Goal: Information Seeking & Learning: Learn about a topic

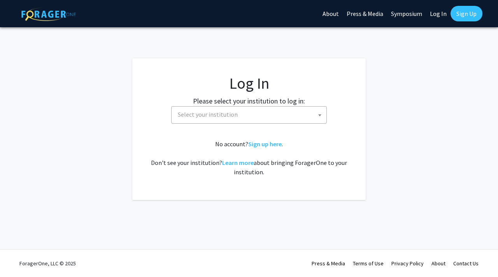
select select
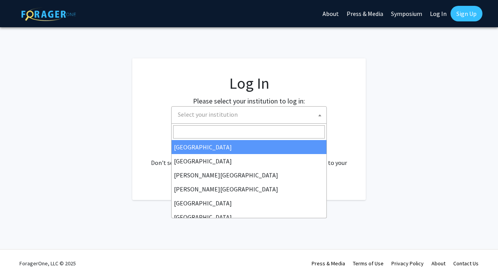
click at [225, 116] on span "Select your institution" at bounding box center [208, 115] width 60 height 8
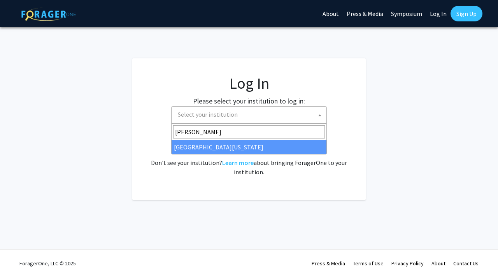
type input "mary"
select select "31"
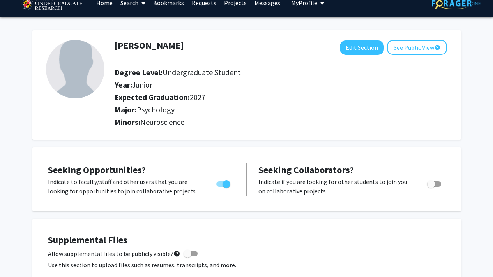
scroll to position [14, 0]
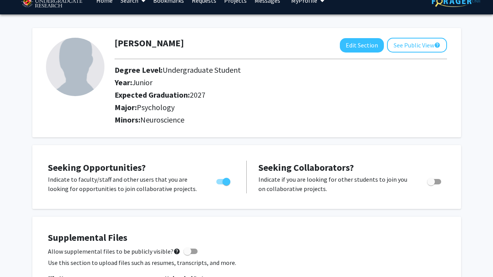
click at [363, 53] on div at bounding box center [281, 59] width 344 height 13
click at [363, 43] on button "Edit Section" at bounding box center [362, 45] width 44 height 14
select select "junior"
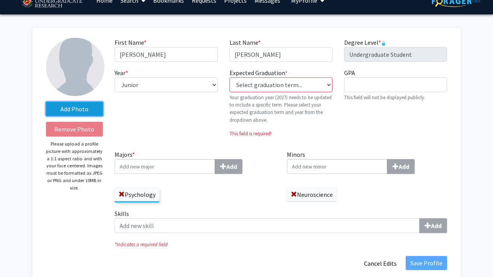
click at [85, 111] on label "Add Photo" at bounding box center [74, 109] width 57 height 14
click at [0, 0] on input "Add Photo" at bounding box center [0, 0] width 0 height 0
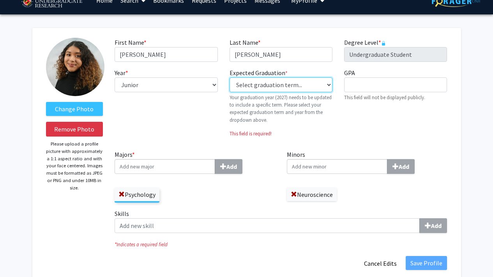
click at [280, 87] on select "Select graduation term... Previous: 2027 (Please select a specific term) Spring…" at bounding box center [280, 85] width 103 height 15
select select "38: spring_2027"
click at [229, 78] on select "Select graduation term... Previous: 2027 (Please select a specific term) Spring…" at bounding box center [280, 85] width 103 height 15
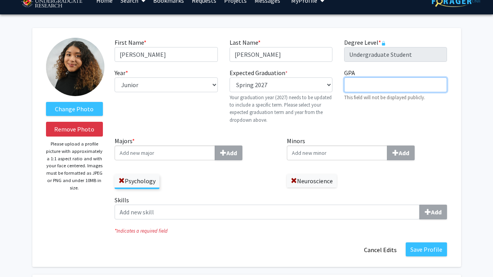
click at [351, 82] on input "GPA required" at bounding box center [395, 85] width 103 height 15
type input "3.94"
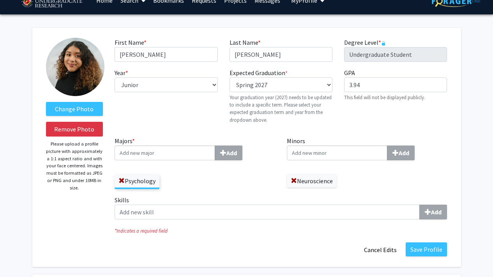
click at [344, 115] on div "GPA required 3.94 This field will not be displayed publicly." at bounding box center [395, 99] width 114 height 62
click at [179, 155] on input "Majors * Add" at bounding box center [164, 153] width 100 height 15
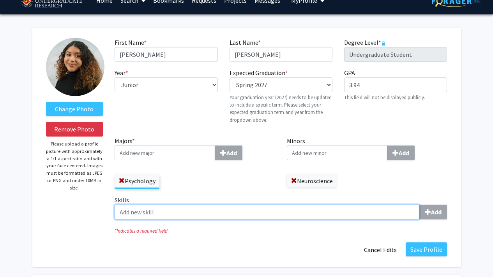
click at [217, 211] on input "Skills Add" at bounding box center [266, 212] width 305 height 15
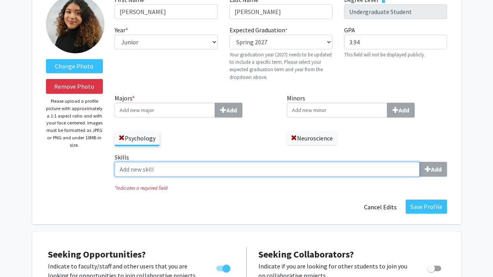
scroll to position [57, 0]
type input "d"
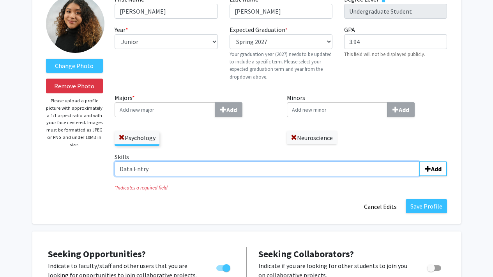
type input "Data Entry"
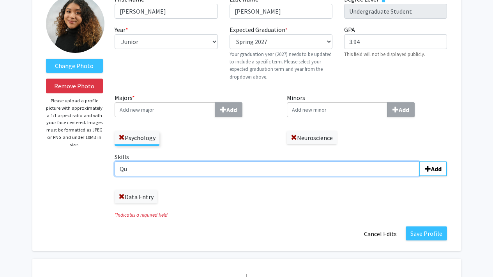
type input "Q"
type input "Basic Qualtrics"
type input "Interviewing"
type input "Microsoft Office"
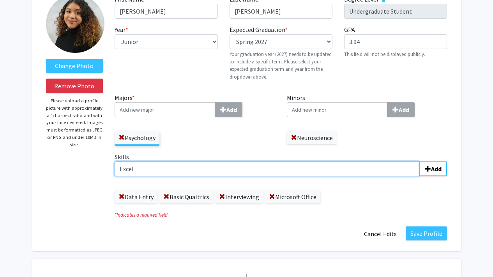
type input "Excel"
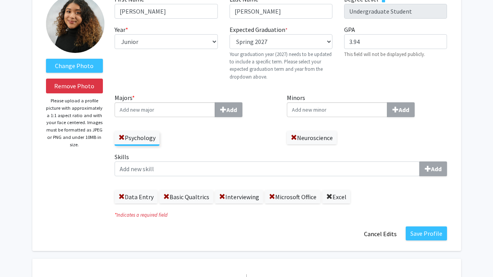
click at [328, 198] on span at bounding box center [329, 197] width 6 height 6
click at [274, 194] on span at bounding box center [272, 197] width 6 height 6
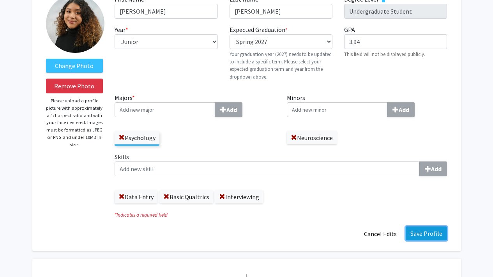
click at [437, 235] on button "Save Profile" at bounding box center [425, 234] width 41 height 14
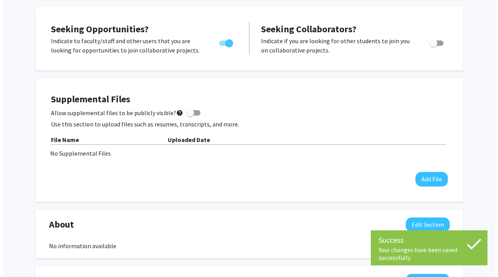
scroll to position [178, 0]
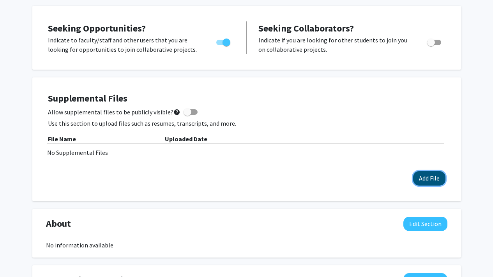
click at [422, 178] on button "Add File" at bounding box center [429, 178] width 32 height 14
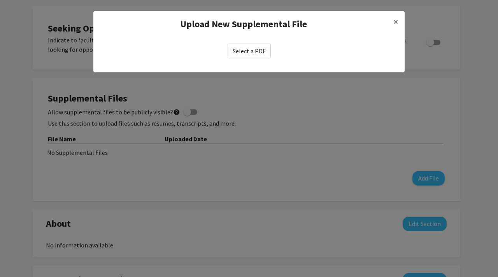
click at [255, 50] on label "Select a PDF" at bounding box center [249, 51] width 43 height 15
click at [0, 0] on input "Select a PDF" at bounding box center [0, 0] width 0 height 0
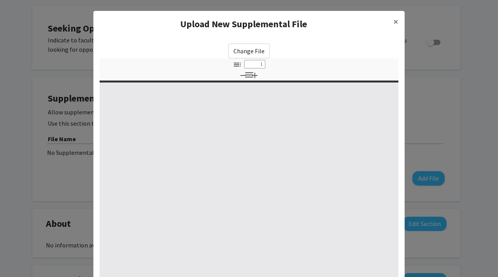
select select "custom"
type input "0"
select select "custom"
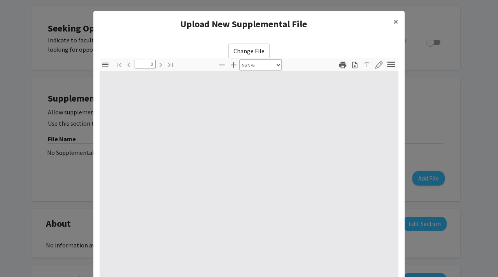
type input "1"
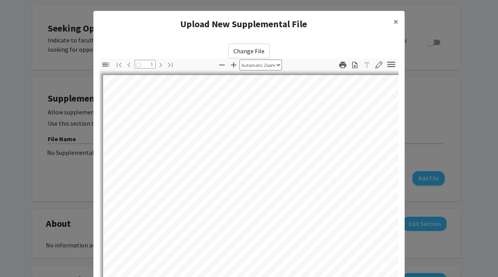
select select "auto"
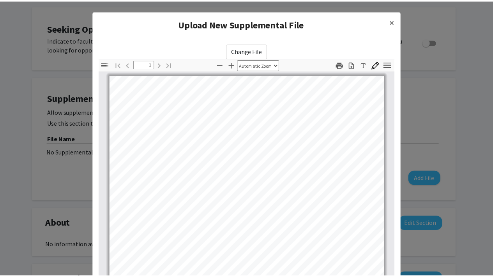
scroll to position [133, 0]
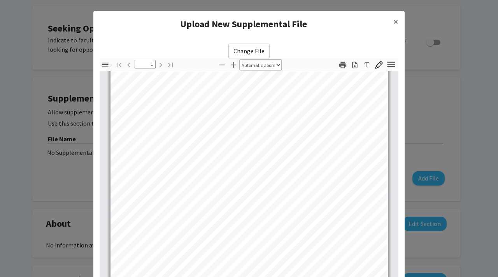
click at [453, 116] on modal-container "Upload New Supplemental File × Change File Thumbnails Document Outline Attachme…" at bounding box center [249, 138] width 498 height 277
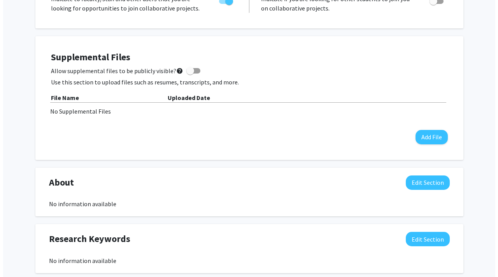
scroll to position [232, 0]
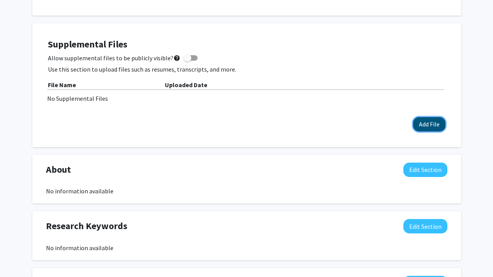
click at [432, 122] on button "Add File" at bounding box center [429, 124] width 32 height 14
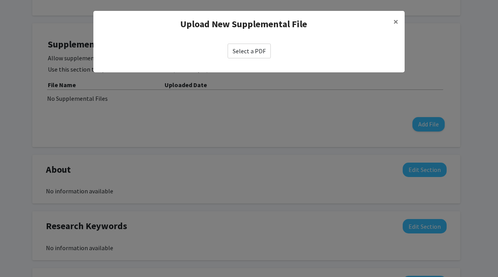
click at [260, 53] on label "Select a PDF" at bounding box center [249, 51] width 43 height 15
click at [0, 0] on input "Select a PDF" at bounding box center [0, 0] width 0 height 0
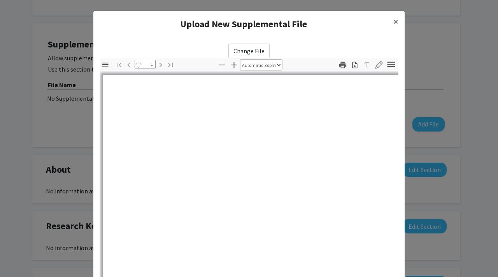
select select "auto"
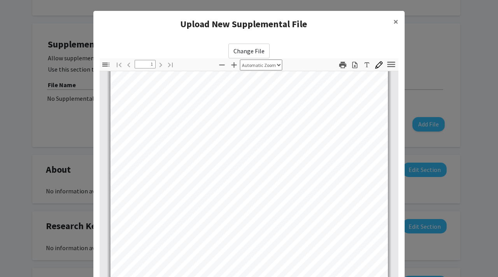
scroll to position [92, 0]
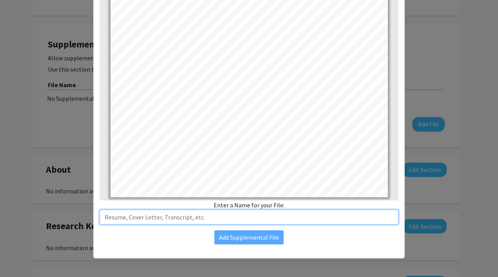
click at [273, 215] on input "text" at bounding box center [249, 217] width 299 height 15
type input "Resume"
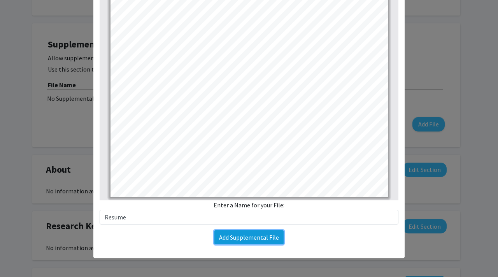
click at [254, 233] on button "Add Supplemental File" at bounding box center [249, 238] width 69 height 14
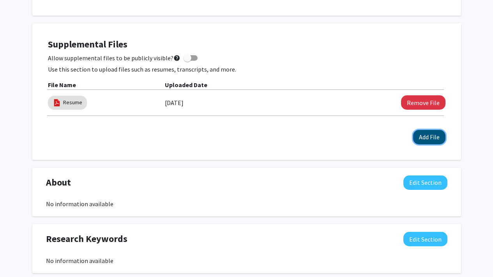
click at [421, 137] on button "Add File" at bounding box center [429, 137] width 32 height 14
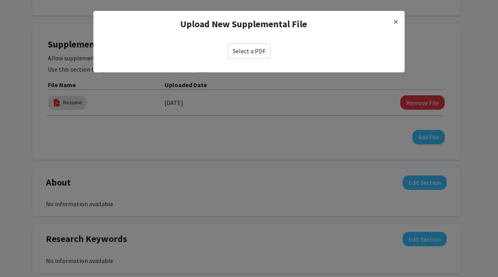
click at [252, 47] on label "Select a PDF" at bounding box center [249, 51] width 43 height 15
click at [0, 0] on input "Select a PDF" at bounding box center [0, 0] width 0 height 0
select select "custom"
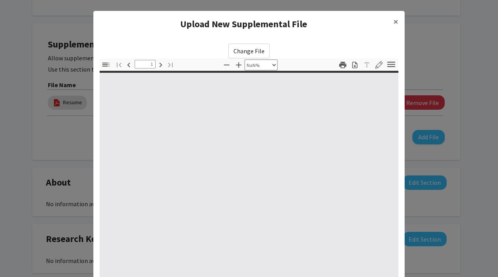
type input "0"
select select "custom"
type input "1"
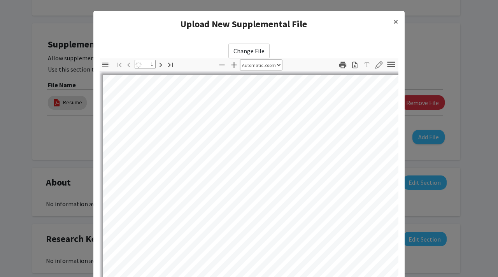
select select "auto"
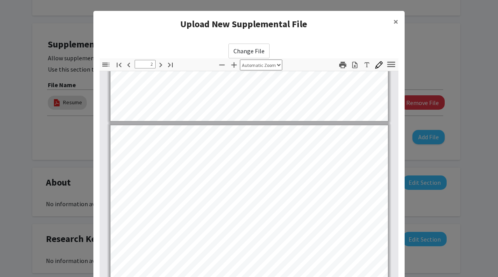
type input "3"
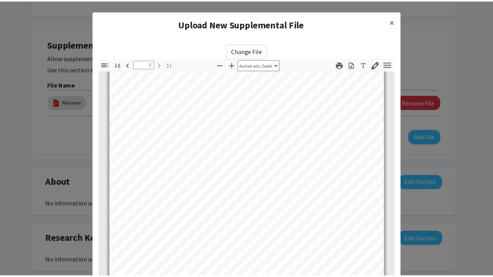
scroll to position [92, 0]
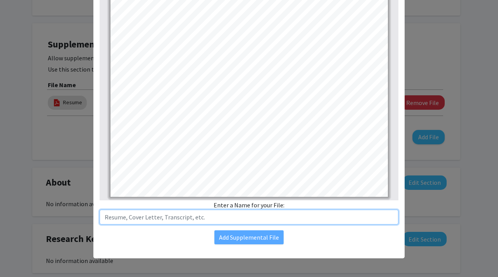
click at [219, 215] on input "text" at bounding box center [249, 217] width 299 height 15
type input "U"
click at [102, 217] on input "Transcript 2025" at bounding box center [249, 217] width 299 height 15
type input "Unofficial Transcript 2025"
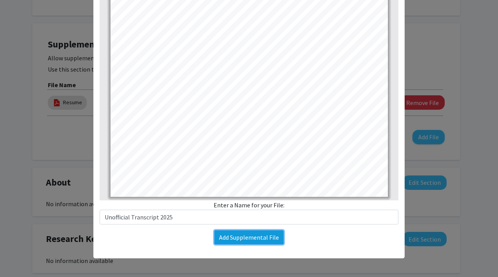
click at [245, 238] on button "Add Supplemental File" at bounding box center [249, 238] width 69 height 14
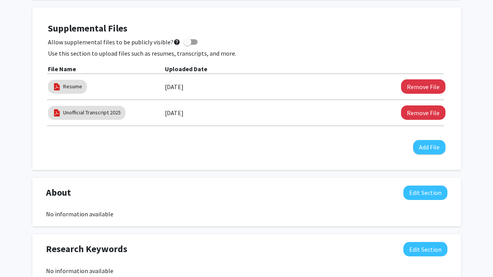
scroll to position [250, 0]
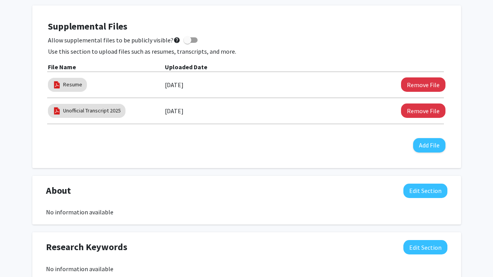
click at [187, 39] on span at bounding box center [190, 39] width 14 height 5
click at [187, 43] on input "Allow supplemental files to be publicly visible? help" at bounding box center [187, 43] width 0 height 0
checkbox input "true"
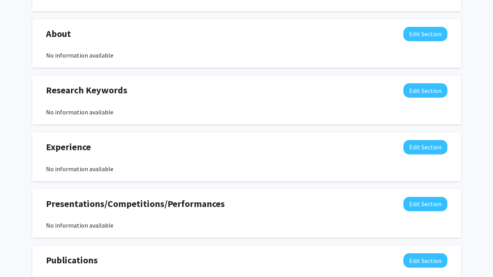
scroll to position [418, 0]
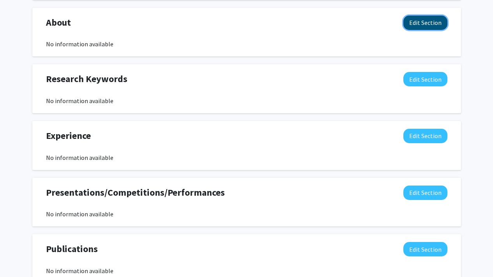
click at [434, 26] on button "Edit Section" at bounding box center [425, 23] width 44 height 14
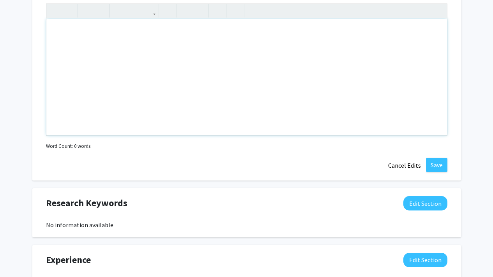
scroll to position [576, 0]
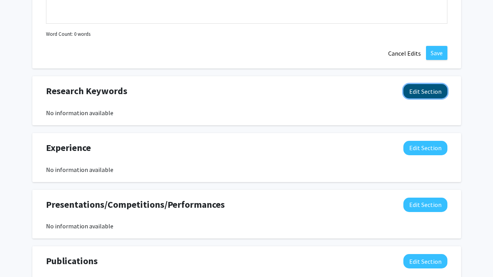
click at [416, 92] on button "Edit Section" at bounding box center [425, 91] width 44 height 14
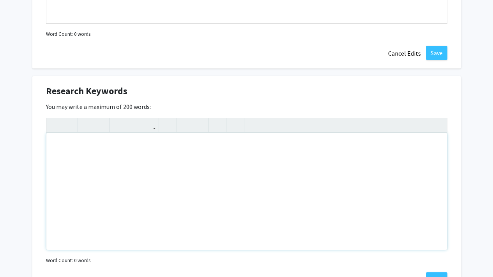
click at [244, 171] on div "Note to users with screen readers: Please deactivate our accessibility plugin f…" at bounding box center [246, 191] width 400 height 117
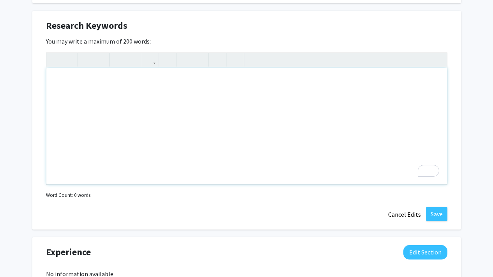
scroll to position [642, 0]
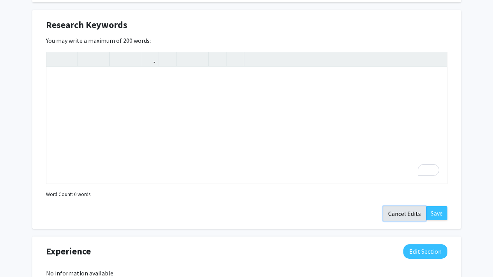
click at [408, 214] on button "Cancel Edits" at bounding box center [404, 213] width 43 height 15
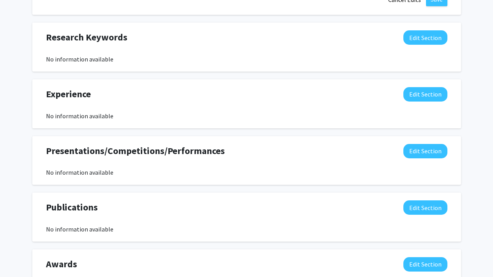
scroll to position [639, 0]
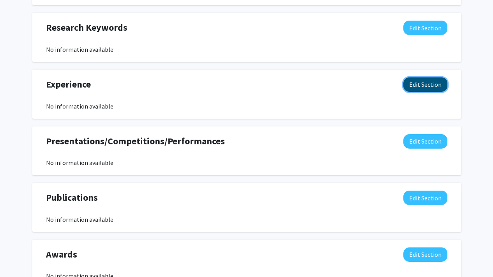
click at [425, 86] on button "Edit Section" at bounding box center [425, 85] width 44 height 14
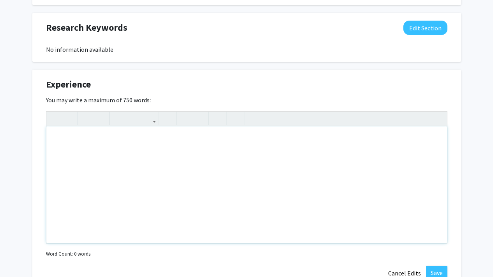
click at [283, 167] on div "Note to users with screen readers: Please deactivate our accessibility plugin f…" at bounding box center [246, 185] width 400 height 117
click at [426, 230] on div "Rewrite with Grammarly" at bounding box center [423, 229] width 9 height 9
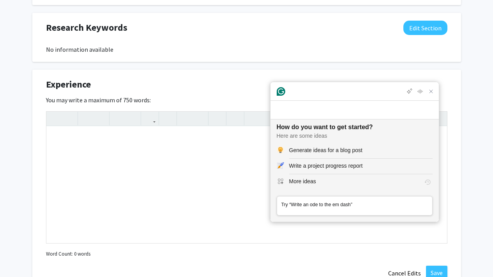
scroll to position [0, 0]
click at [200, 197] on div "To enrich screen reader interactions, please activate Accessibility in Grammarl…" at bounding box center [246, 185] width 400 height 117
click at [142, 170] on div "To enrich screen reader interactions, please activate Accessibility in Grammarl…" at bounding box center [246, 185] width 400 height 117
paste div "To enrich screen reader interactions, please activate Accessibility in Grammarl…"
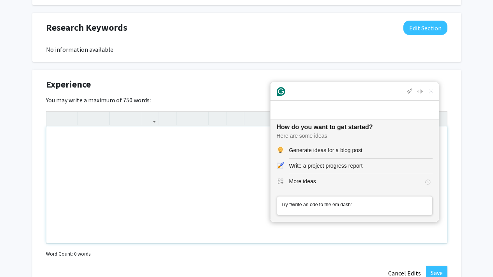
type textarea "<p>Gemstone Honors Program – University of Maryland</p><p>Collaborating on a mu…"
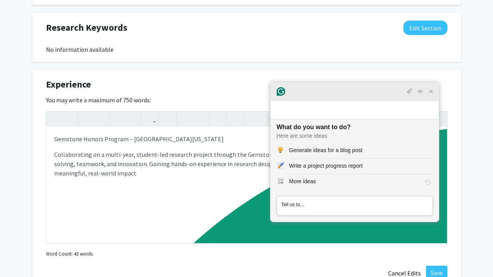
click at [432, 95] on icon "Close Grammarly Assistant" at bounding box center [431, 91] width 6 height 6
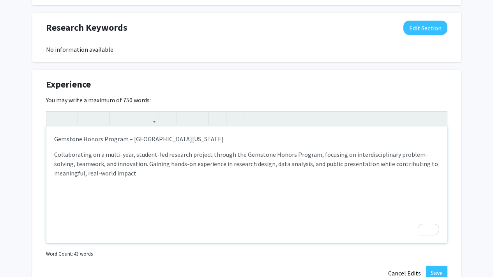
click at [430, 157] on p "Collaborating on a multi-year, student-led research project through the Gemston…" at bounding box center [246, 164] width 385 height 28
click at [178, 174] on p "Collaborating on a multi-year, student-led research project through the Gemston…" at bounding box center [246, 164] width 385 height 28
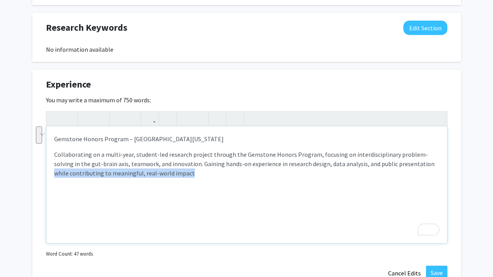
drag, startPoint x: 178, startPoint y: 174, endPoint x: 398, endPoint y: 163, distance: 220.0
click at [398, 163] on p "Collaborating on a multi-year, student-led research project through the Gemston…" at bounding box center [246, 164] width 385 height 28
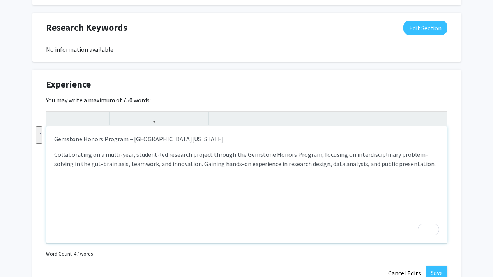
type textarea "<p>Gemstone Honors Program – University of Maryland</p><p>Collaborating on a mu…"
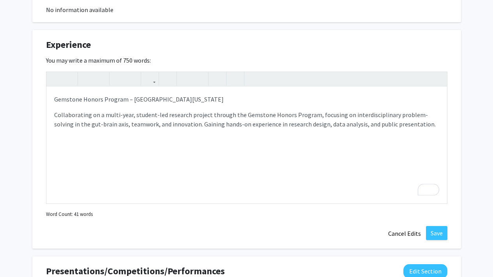
scroll to position [683, 0]
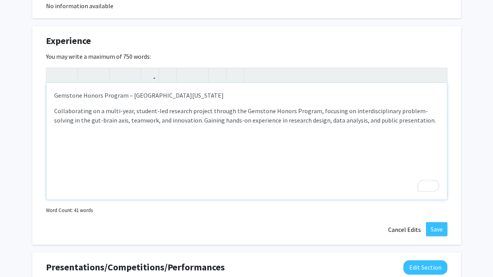
click at [411, 116] on p "Collaborating on a multi-year, student-led research project through the Gemston…" at bounding box center [246, 115] width 385 height 19
click at [435, 229] on button "Save" at bounding box center [436, 229] width 21 height 14
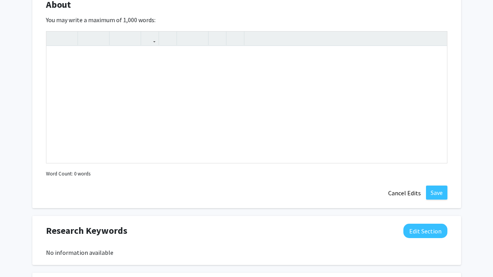
scroll to position [425, 0]
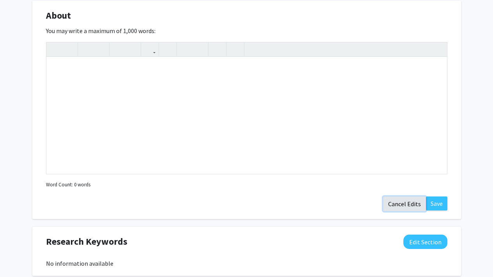
click at [406, 201] on button "Cancel Edits" at bounding box center [404, 204] width 43 height 15
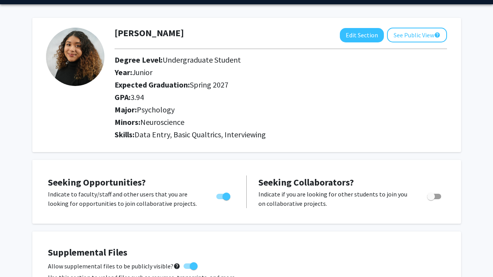
scroll to position [0, 0]
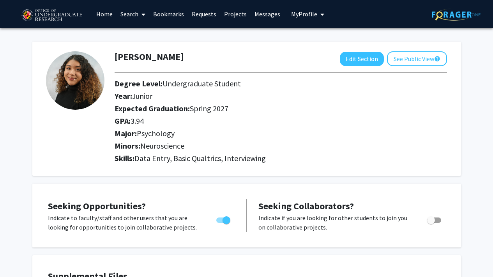
click at [109, 12] on link "Home" at bounding box center [104, 13] width 24 height 27
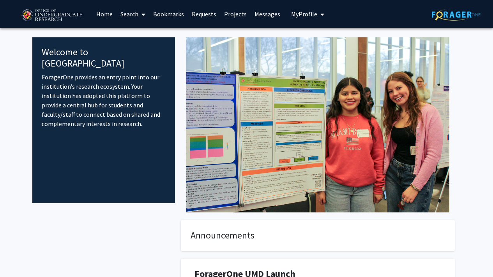
click at [240, 11] on link "Projects" at bounding box center [235, 13] width 30 height 27
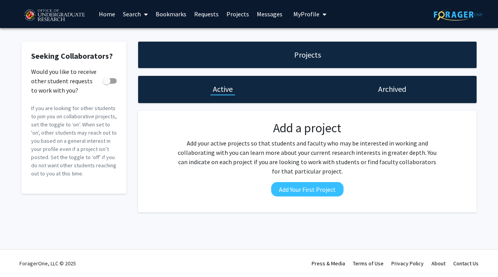
click at [130, 18] on link "Search" at bounding box center [135, 13] width 33 height 27
click at [143, 37] on span "Faculty/Staff" at bounding box center [147, 36] width 57 height 16
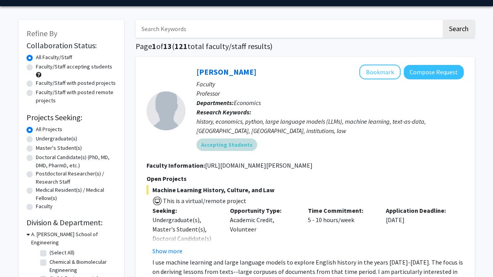
scroll to position [26, 0]
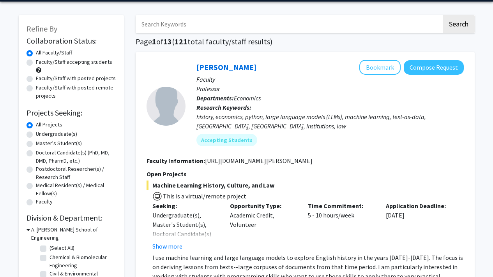
click at [65, 134] on label "Undergraduate(s)" at bounding box center [56, 134] width 41 height 8
click at [41, 134] on input "Undergraduate(s)" at bounding box center [38, 132] width 5 height 5
radio input "true"
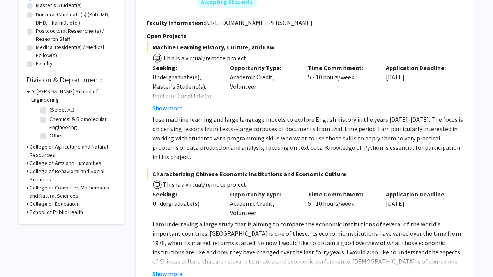
scroll to position [185, 0]
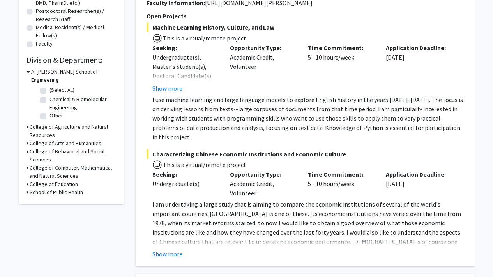
click at [76, 148] on h3 "College of Behavioral and Social Sciences" at bounding box center [73, 156] width 86 height 16
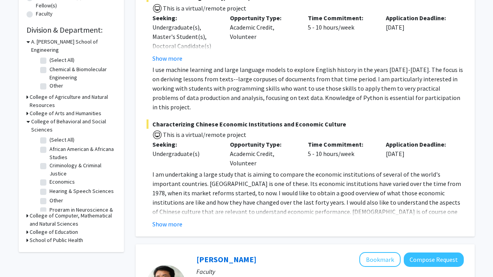
scroll to position [228, 0]
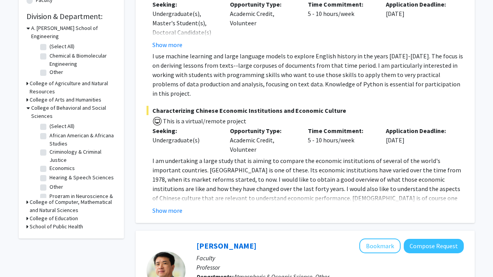
click at [69, 122] on label "(Select All)" at bounding box center [61, 126] width 25 height 8
click at [55, 122] on input "(Select All)" at bounding box center [51, 124] width 5 height 5
checkbox input "true"
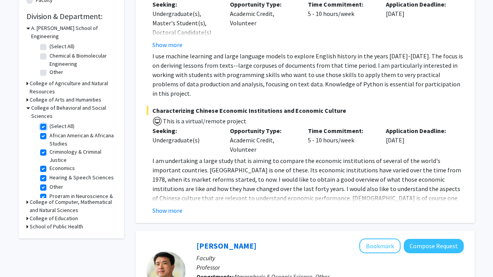
checkbox input "true"
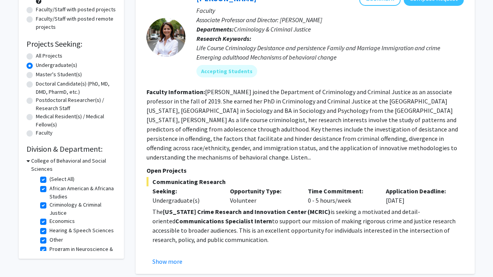
scroll to position [97, 0]
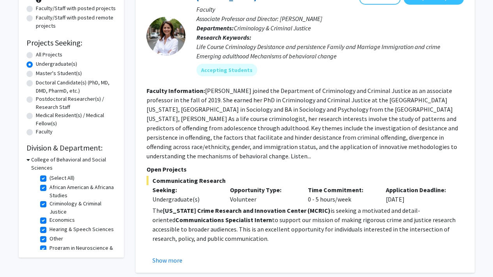
click at [72, 157] on h3 "College of Behavioral and Social Sciences" at bounding box center [73, 164] width 85 height 16
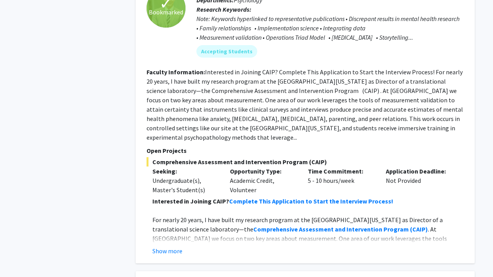
scroll to position [435, 0]
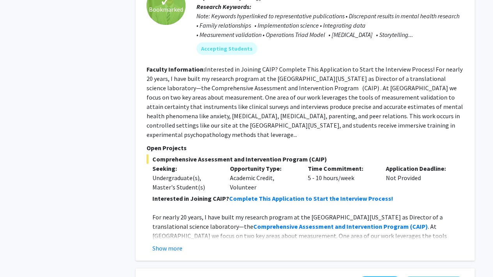
click at [182, 244] on div "Show more" at bounding box center [307, 248] width 311 height 9
click at [178, 244] on button "Show more" at bounding box center [167, 248] width 30 height 9
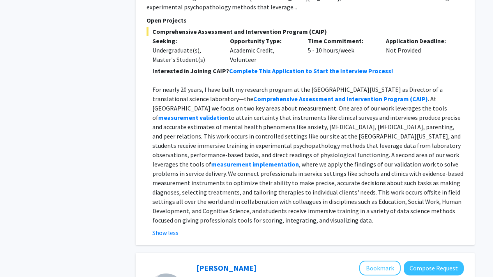
scroll to position [569, 0]
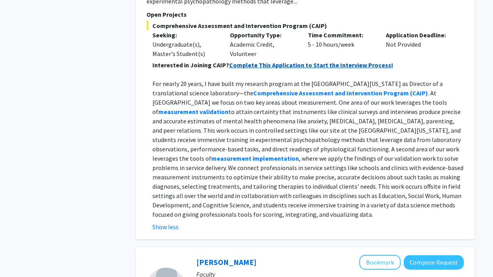
click at [307, 61] on strong "Complete This Application to Start the Interview Process!" at bounding box center [311, 65] width 164 height 8
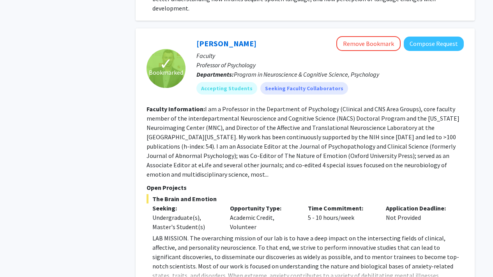
scroll to position [1048, 0]
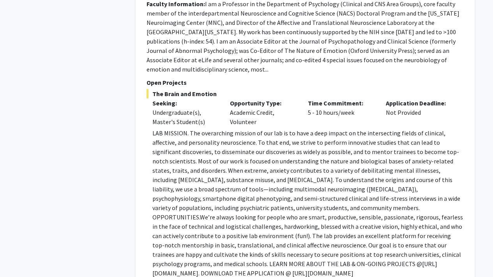
scroll to position [1152, 0]
drag, startPoint x: 153, startPoint y: 216, endPoint x: 322, endPoint y: 216, distance: 169.0
click at [322, 216] on p "LAB MISSION. The overarching mission of our lab is to have a deep impact on the…" at bounding box center [307, 203] width 311 height 150
copy p "https://shackmanlab.org/positions/undergraduate_postbacras/"
